Goal: Communication & Community: Ask a question

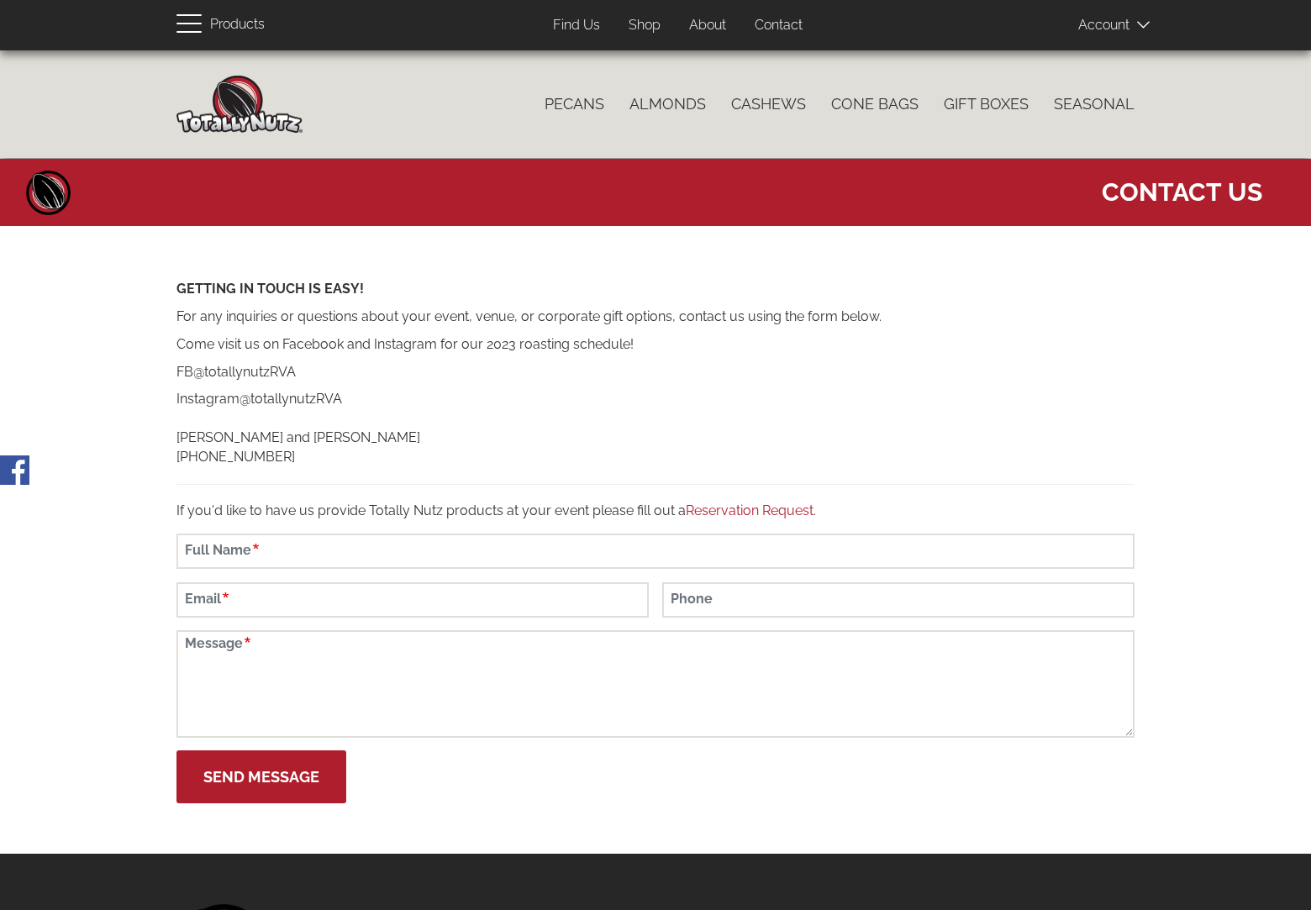
scroll to position [264, 0]
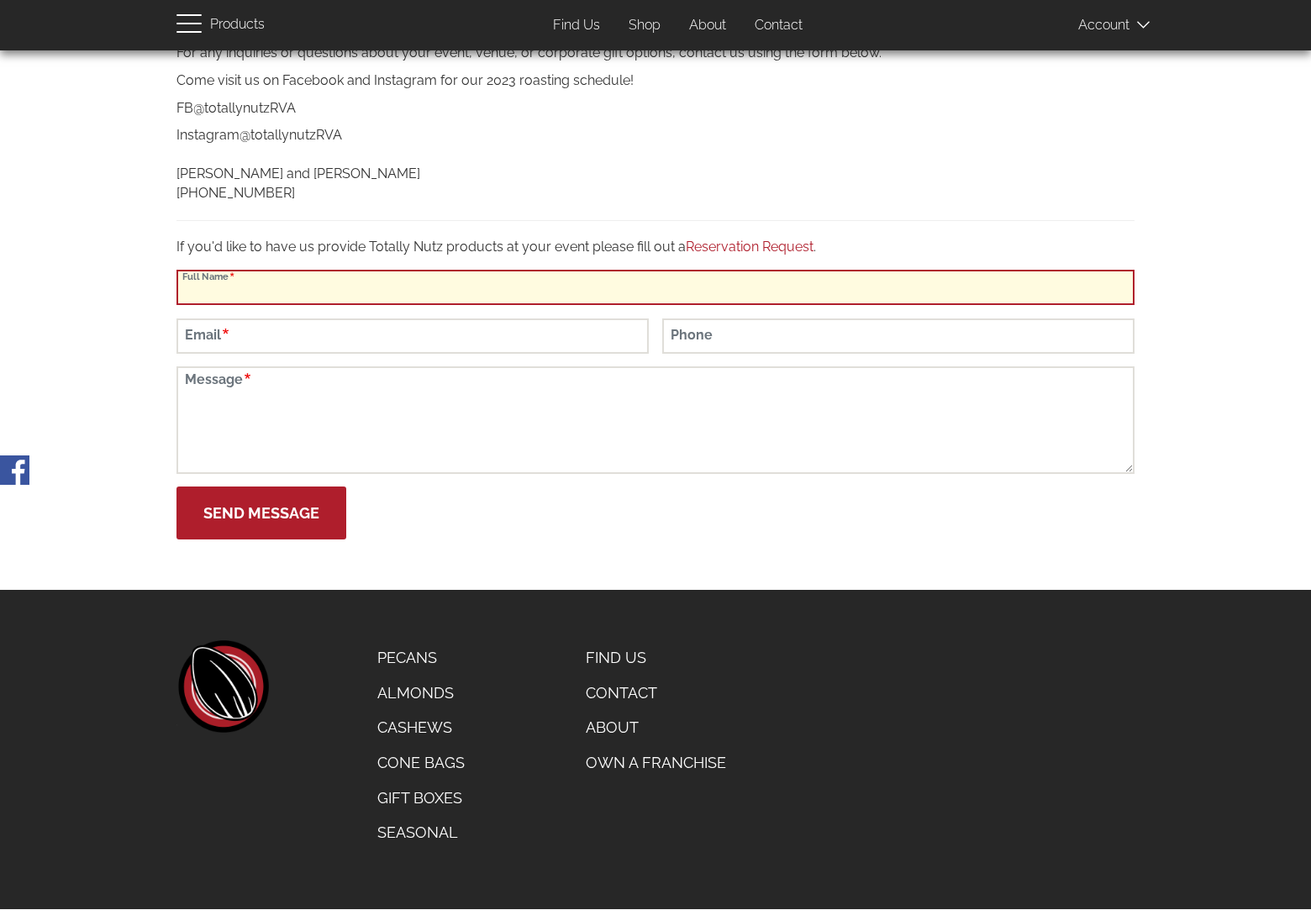
click at [655, 287] on input "Full Name" at bounding box center [655, 287] width 958 height 35
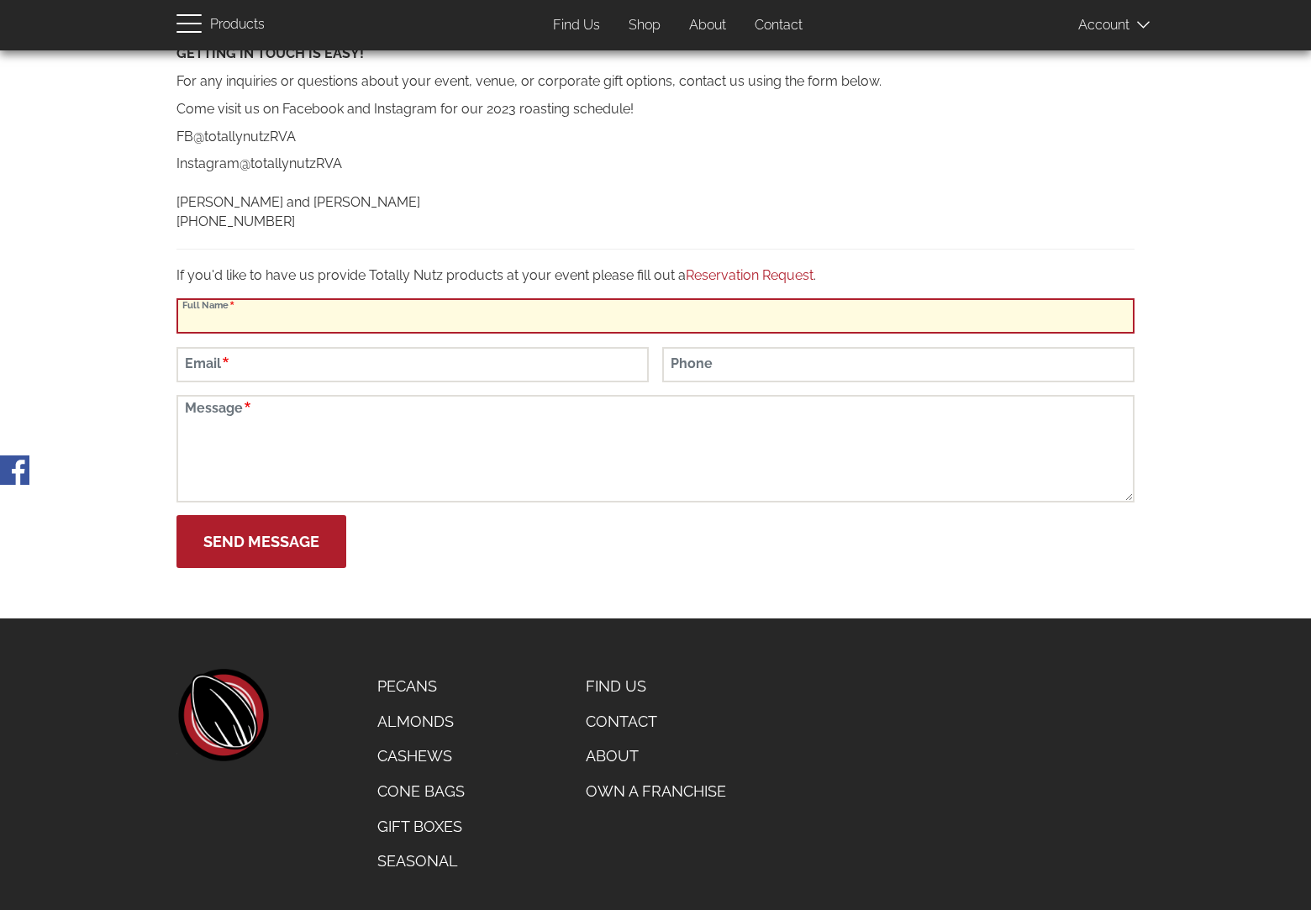
scroll to position [96, 0]
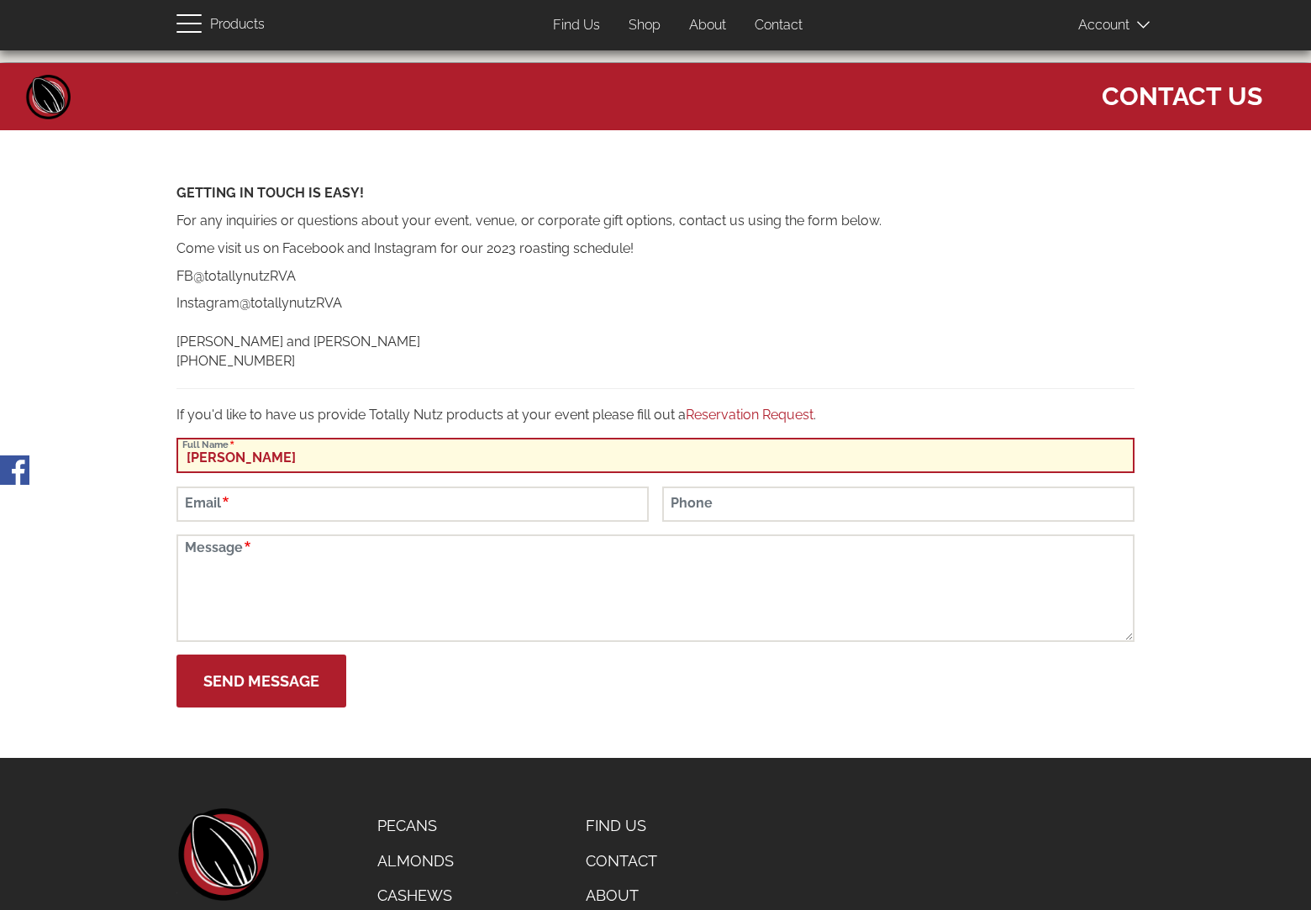
type input "Siddharth Das"
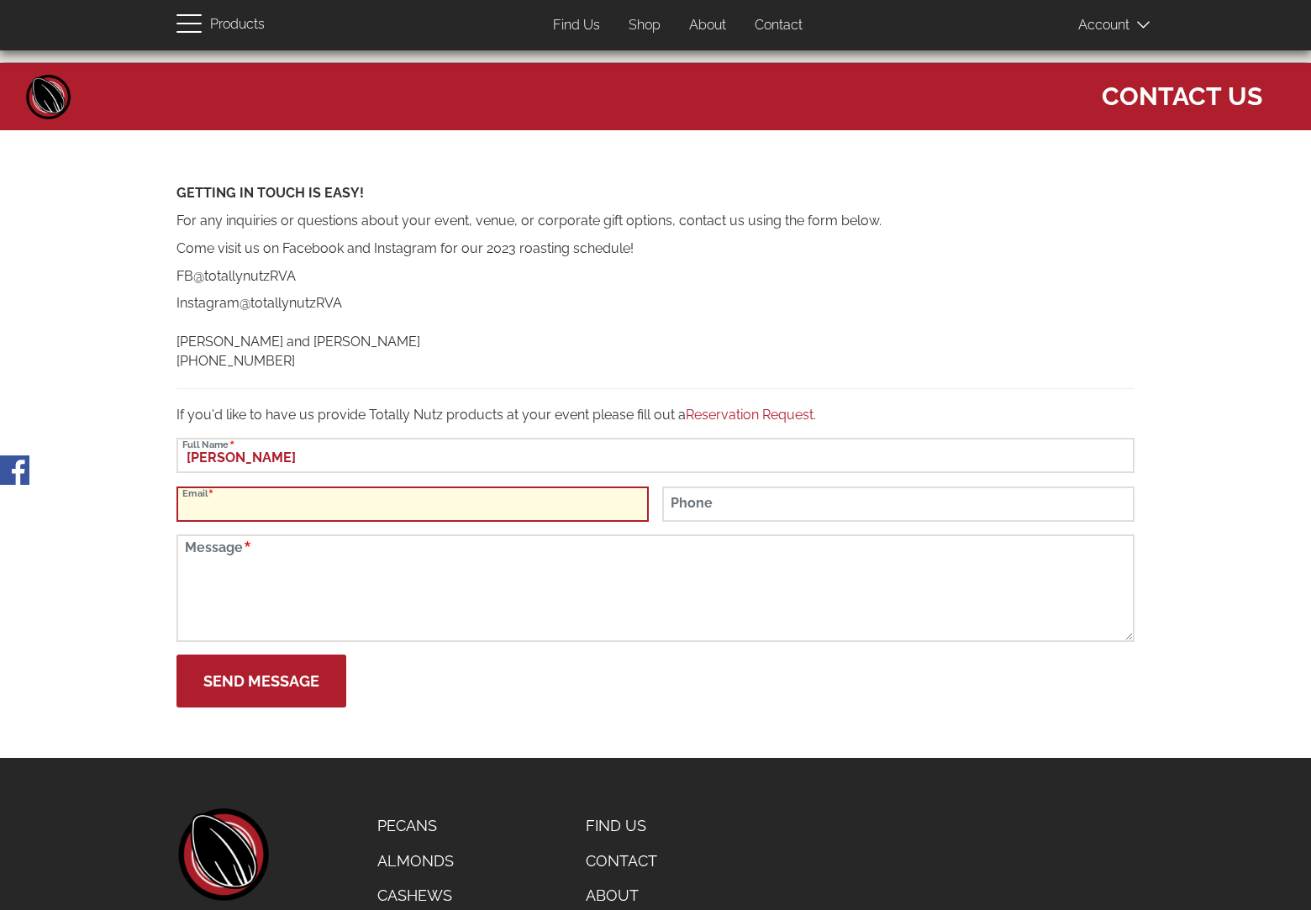
click at [413, 497] on input "Email" at bounding box center [412, 503] width 472 height 35
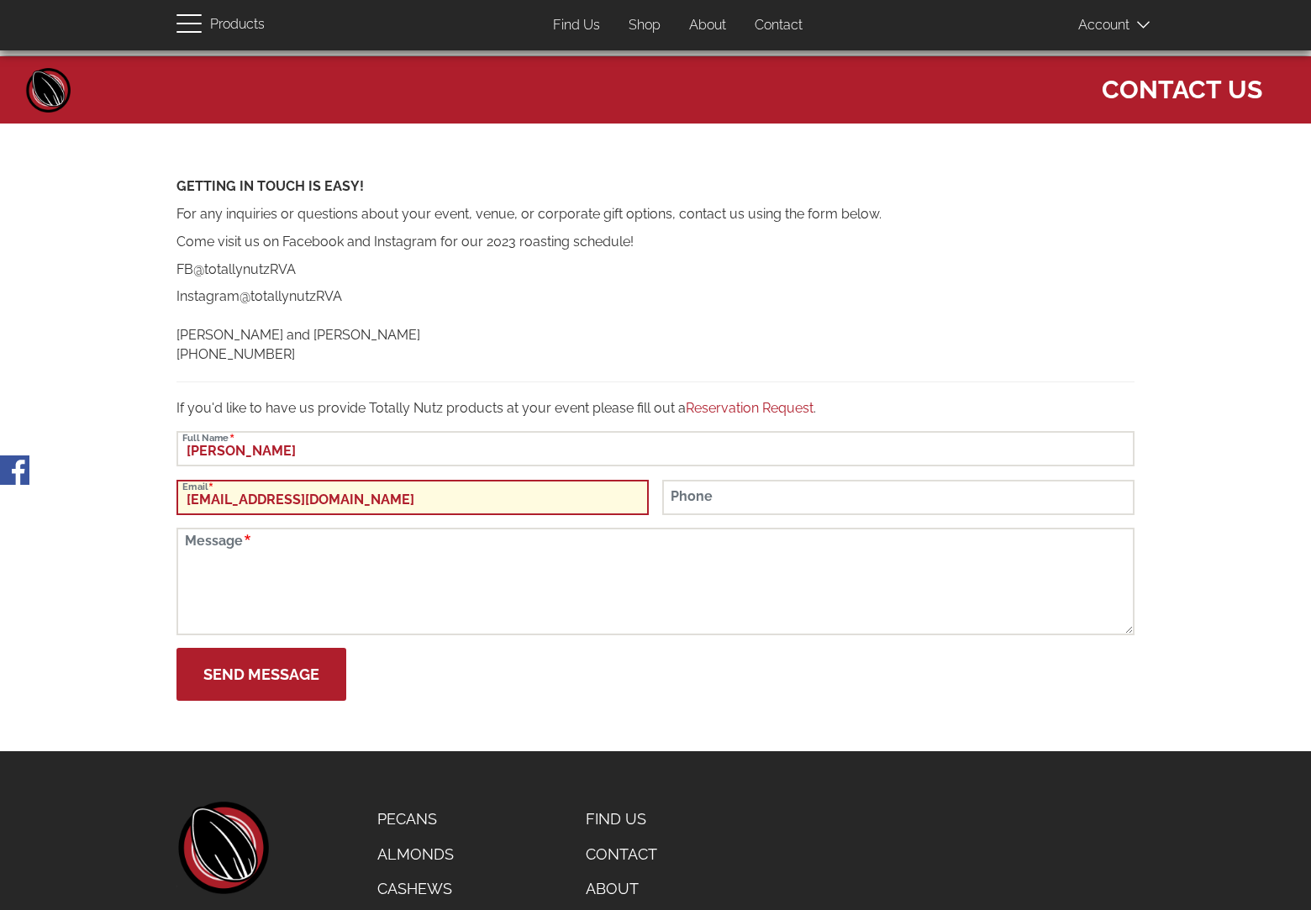
type input "contact@wowcreative.co"
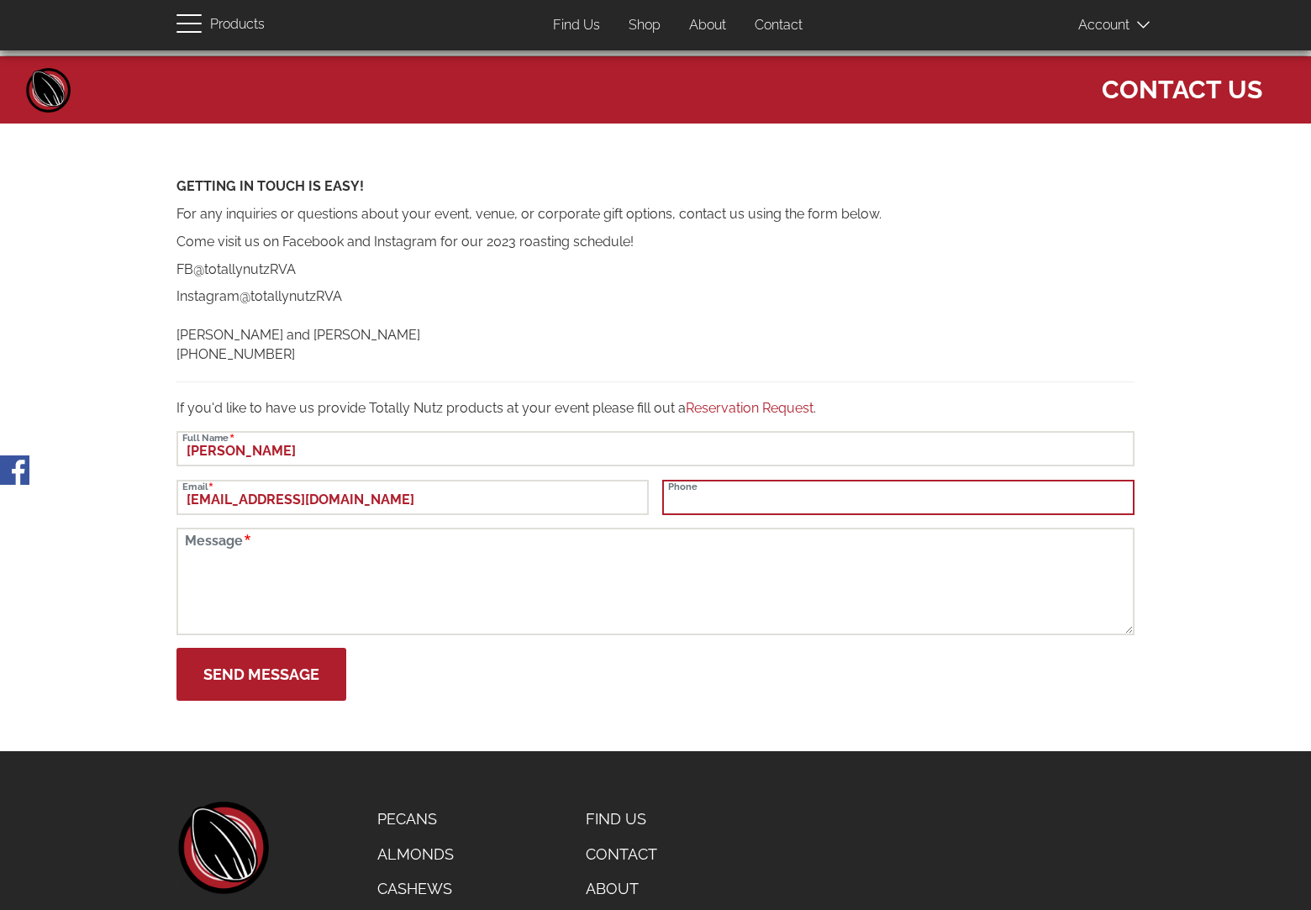
click at [898, 497] on input "Phone" at bounding box center [898, 497] width 472 height 35
type input "4706843264"
type textarea "Dear RVA Nut Roasters Team, Retail and consumer brands face three pressing chal…"
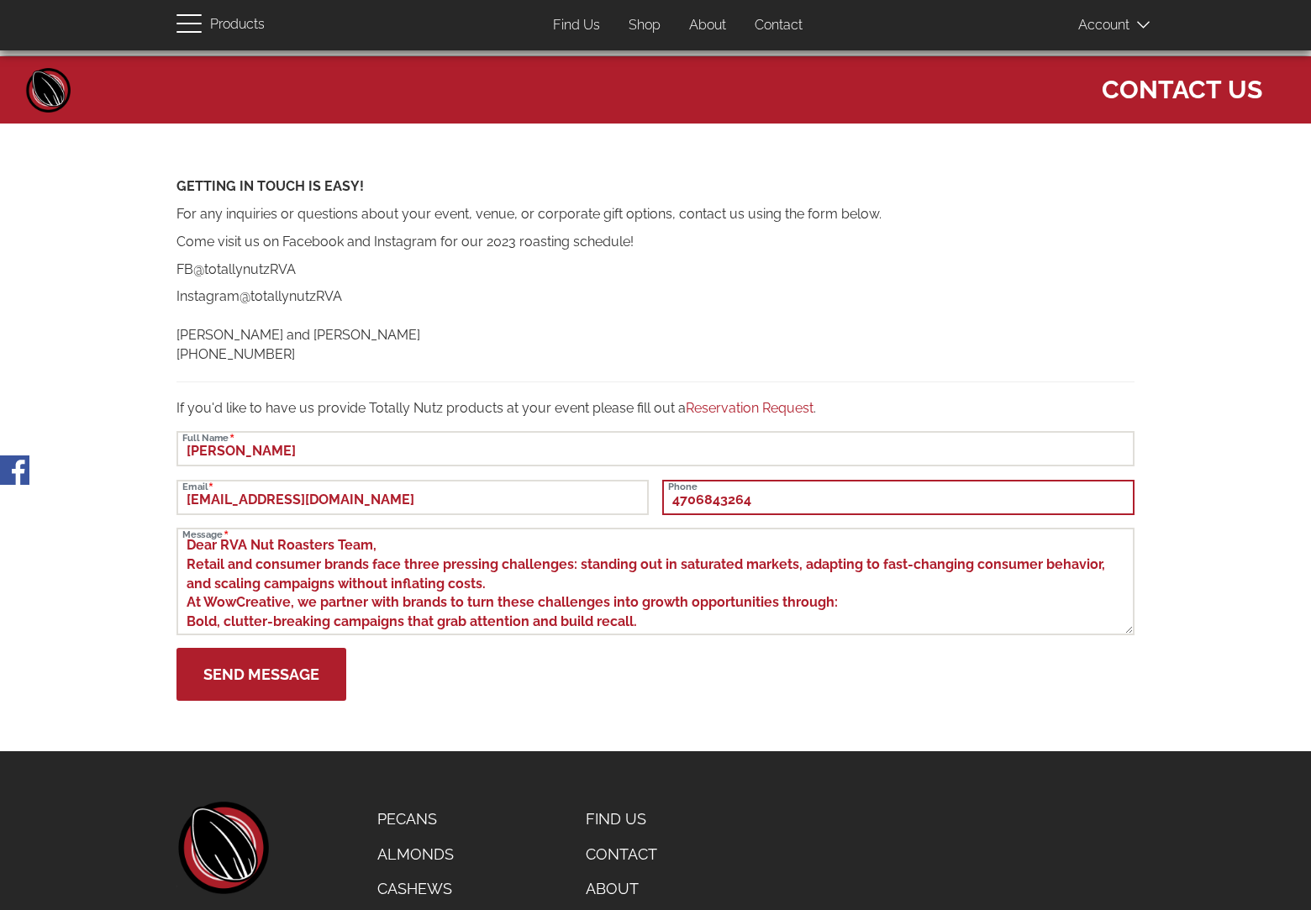
type input "4706843264"
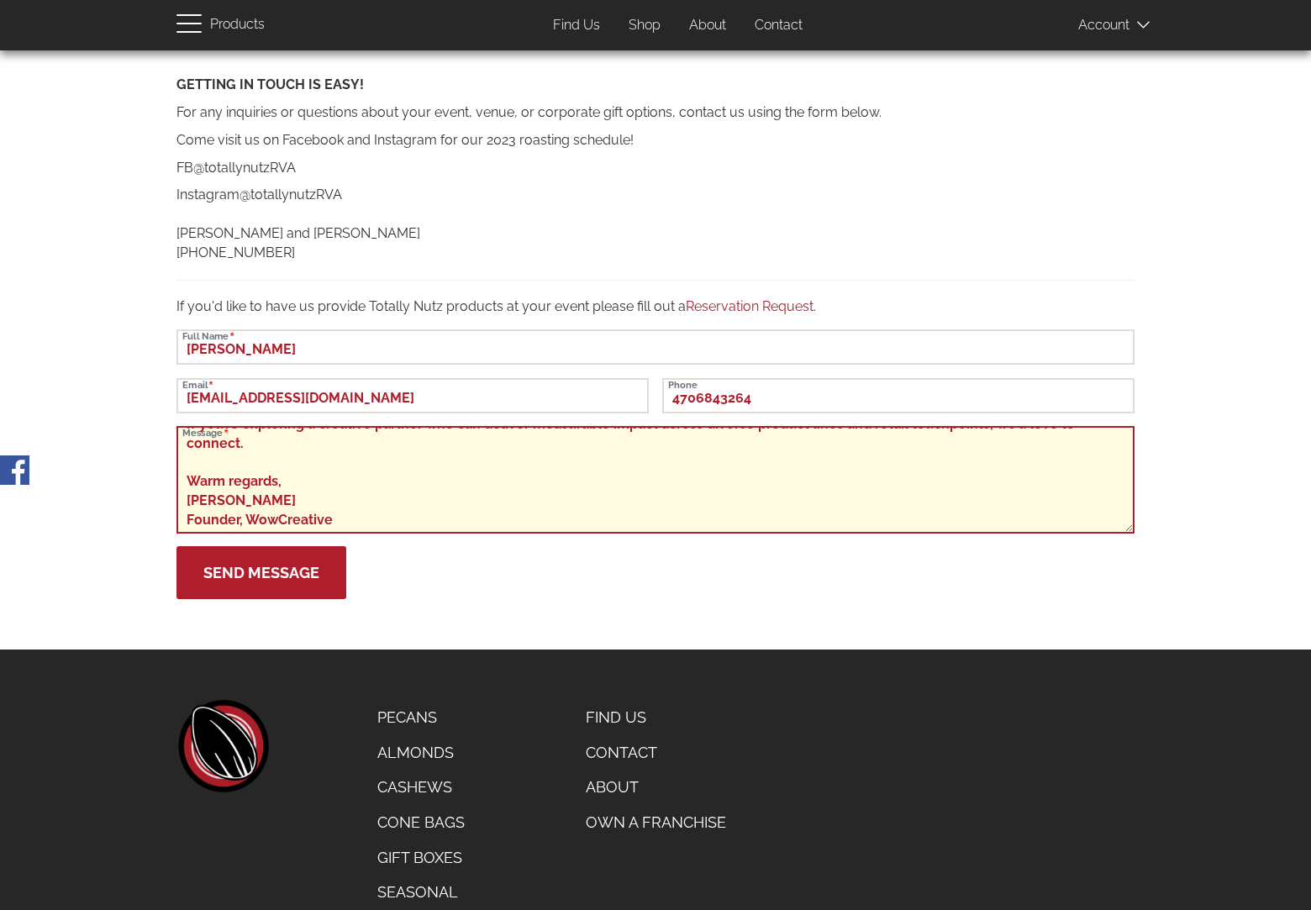
scroll to position [264, 0]
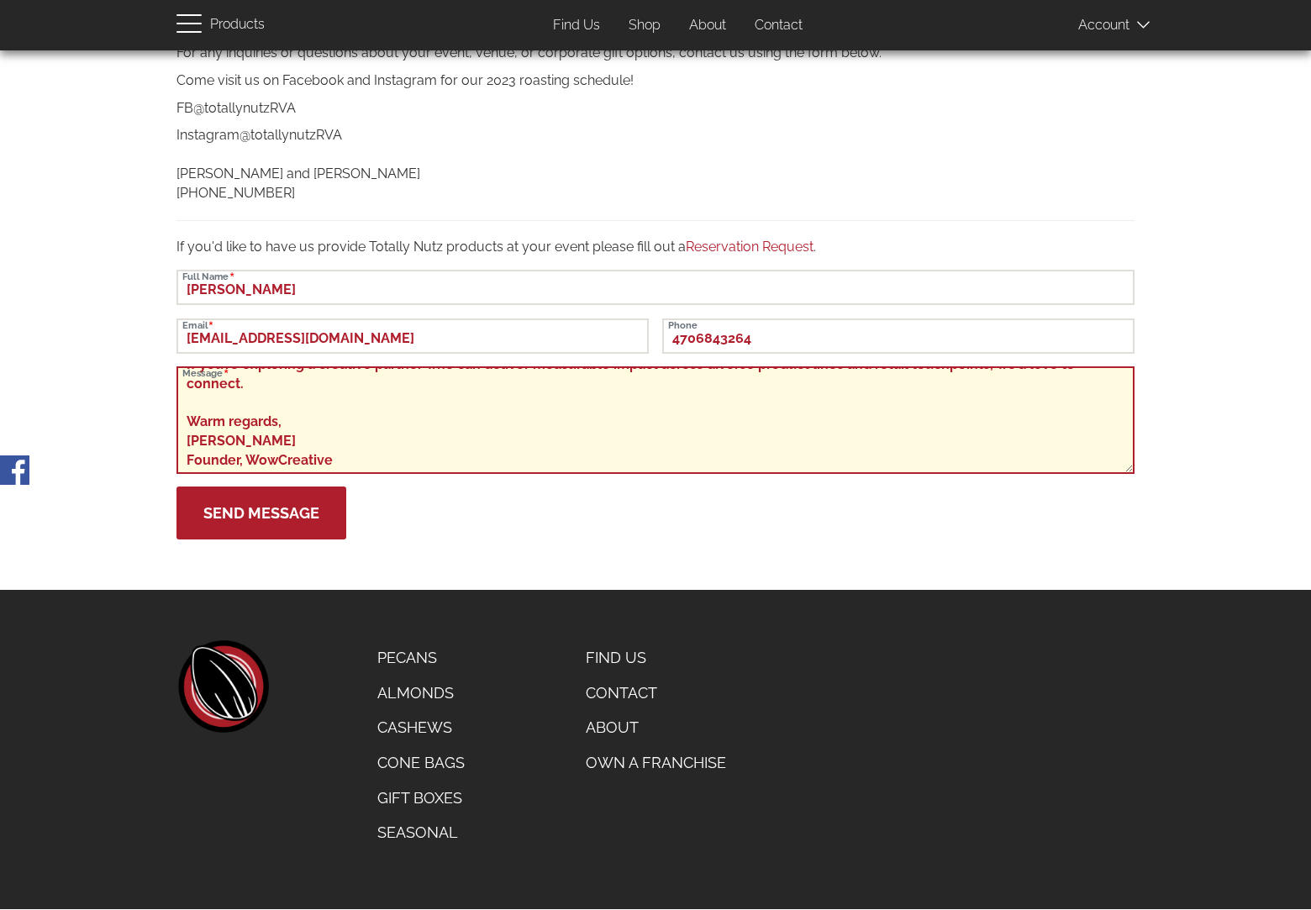
type textarea "Dear RVA Nut Roasters Team, Retail and consumer brands face three pressing chal…"
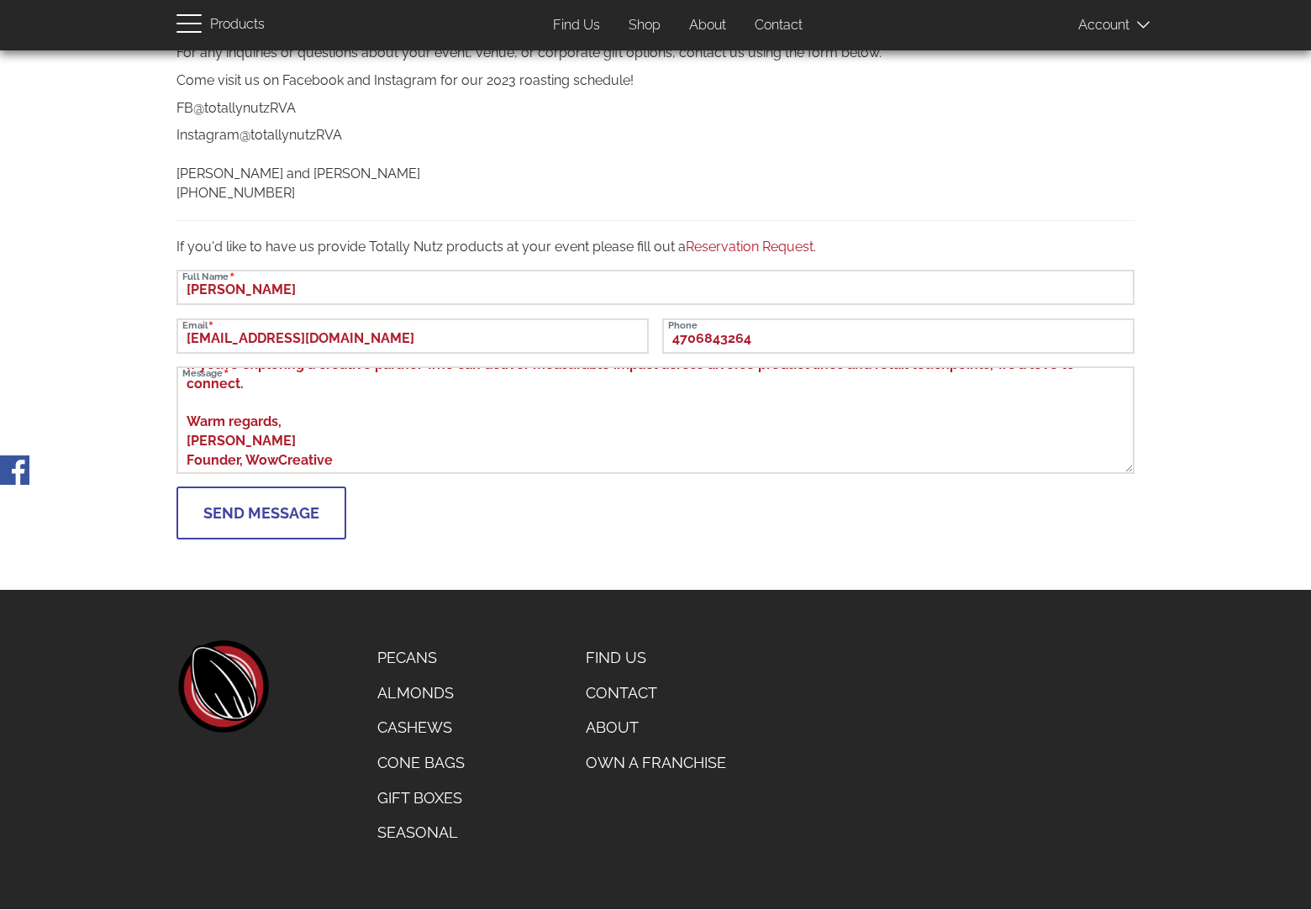
click at [260, 513] on button "Send Message" at bounding box center [261, 512] width 170 height 53
